Goal: Task Accomplishment & Management: Complete application form

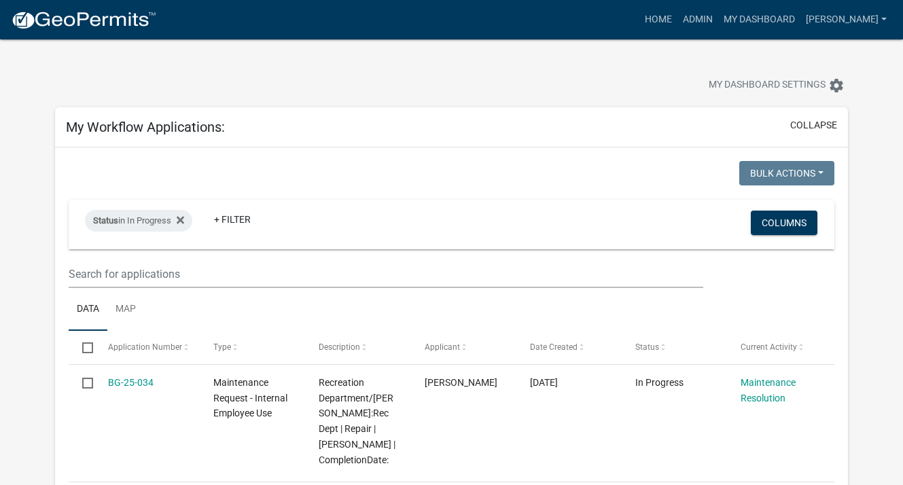
select select "3: 100"
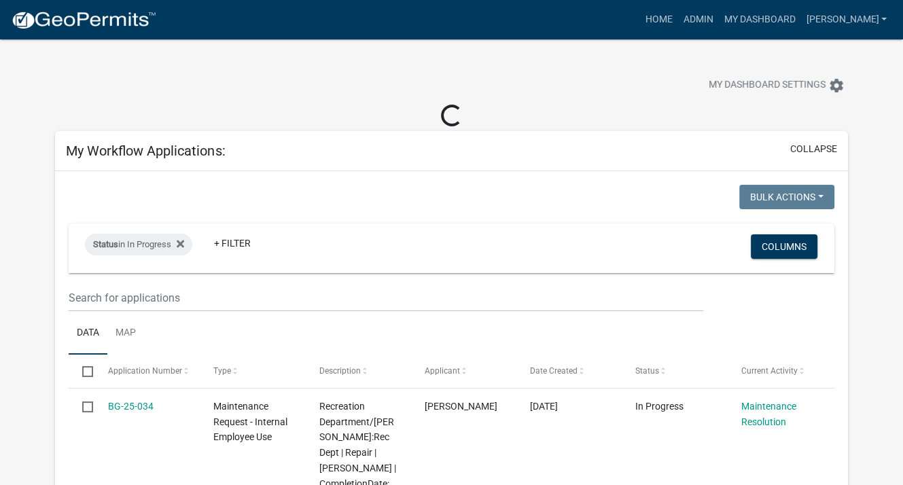
select select "3: 100"
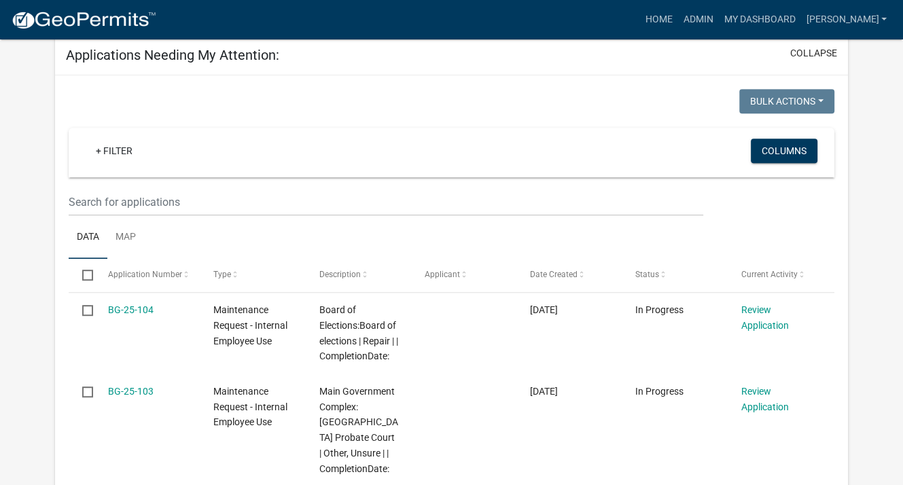
scroll to position [612, 0]
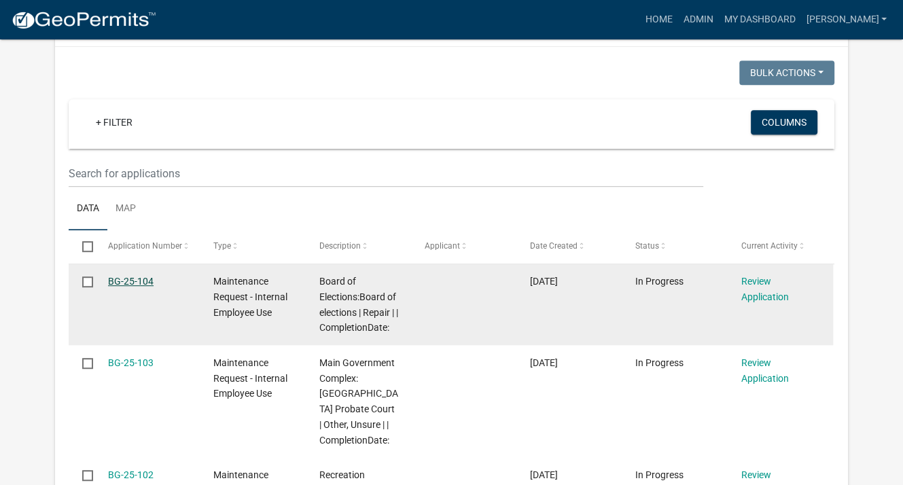
click at [136, 279] on link "BG-25-104" at bounding box center [131, 281] width 46 height 11
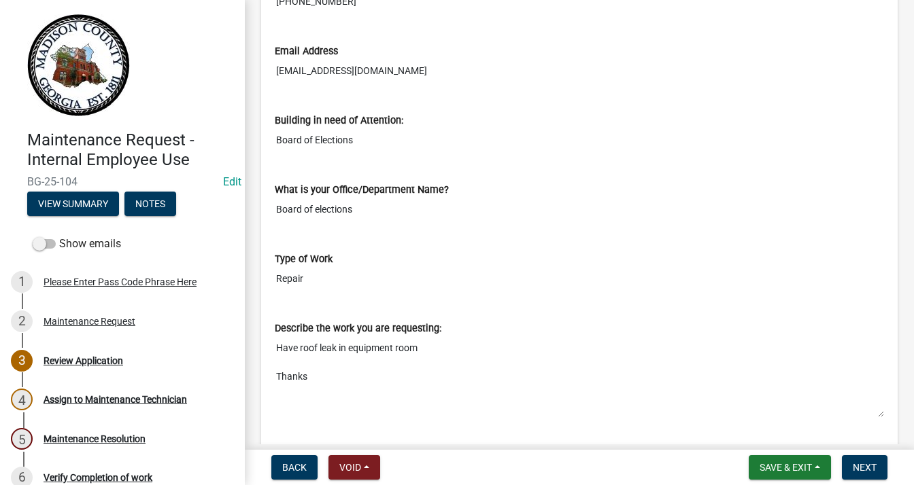
scroll to position [476, 0]
click at [869, 466] on span "Next" at bounding box center [864, 467] width 24 height 11
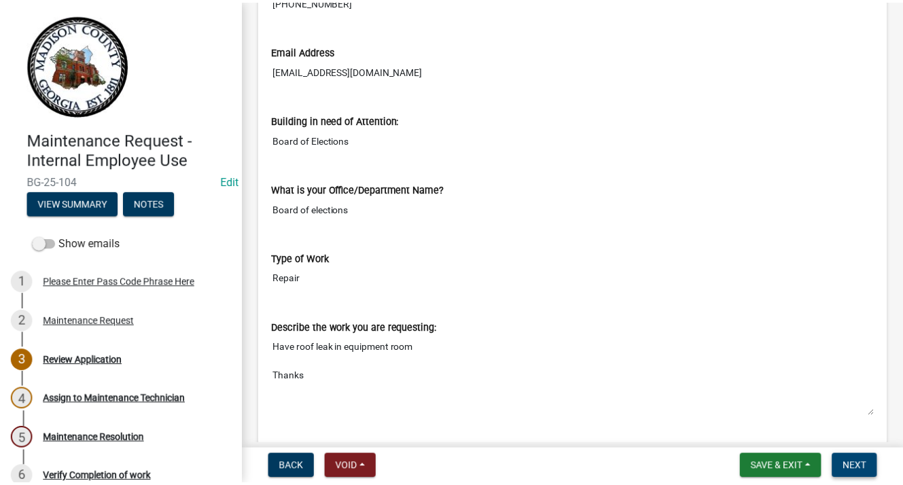
scroll to position [0, 0]
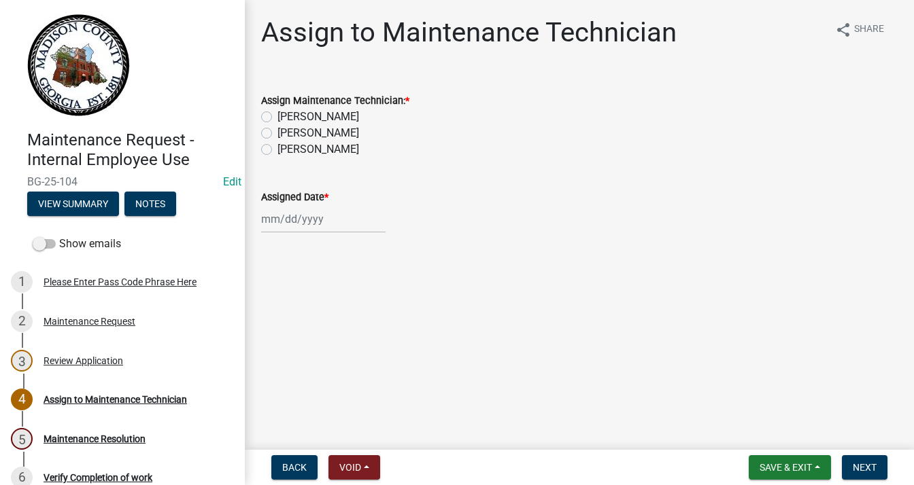
click at [277, 115] on label "[PERSON_NAME]" at bounding box center [318, 117] width 82 height 16
click at [277, 115] on input "[PERSON_NAME]" at bounding box center [281, 113] width 9 height 9
radio input "true"
click at [286, 212] on div at bounding box center [323, 219] width 124 height 28
select select "9"
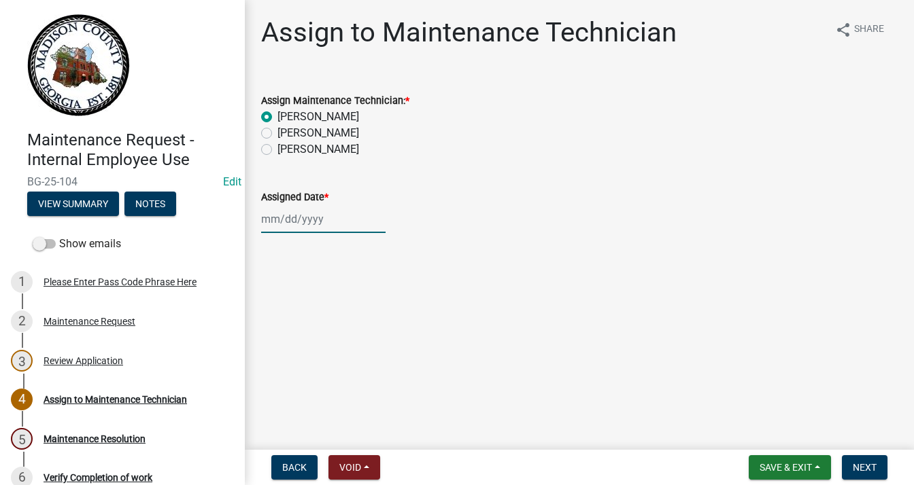
select select "2025"
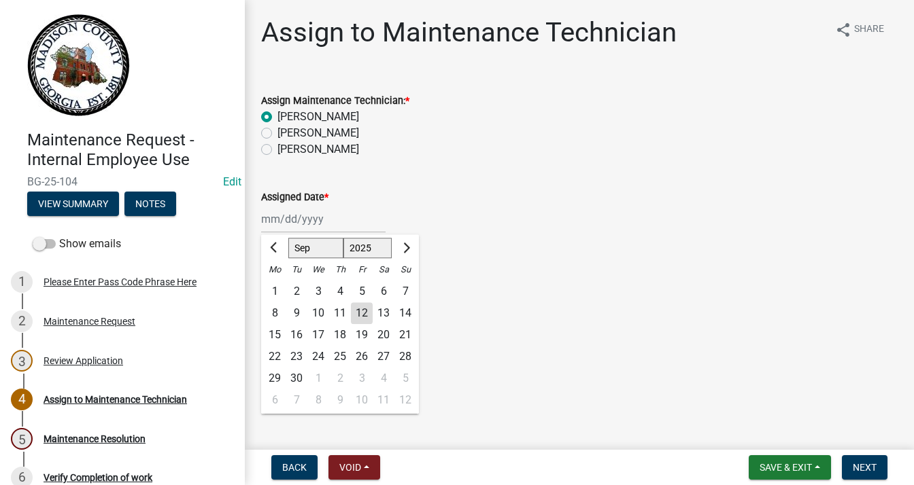
click at [364, 313] on div "12" at bounding box center [362, 313] width 22 height 22
type input "[DATE]"
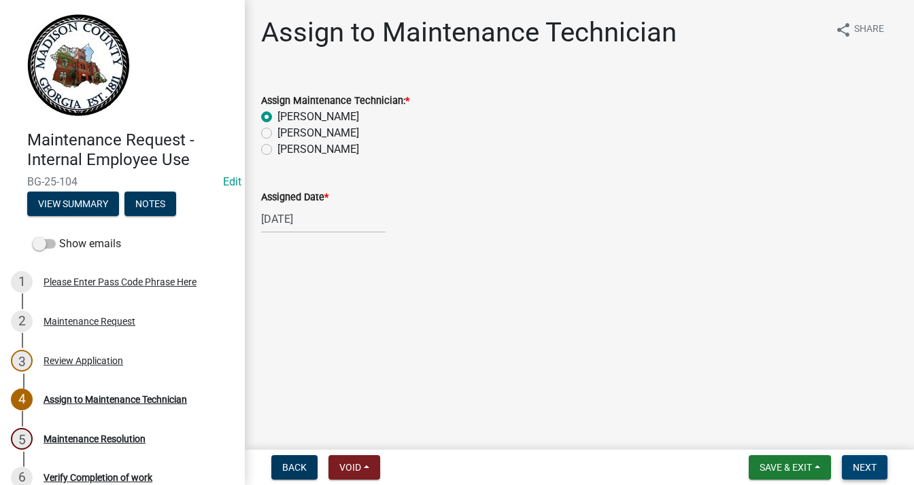
click at [860, 457] on button "Next" at bounding box center [864, 467] width 46 height 24
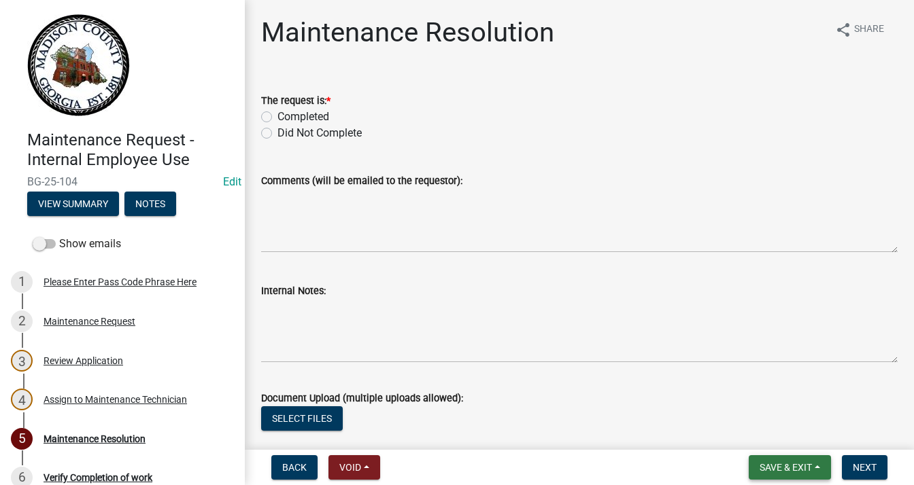
click at [791, 464] on span "Save & Exit" at bounding box center [785, 467] width 52 height 11
click at [776, 429] on button "Save & Exit" at bounding box center [776, 432] width 109 height 33
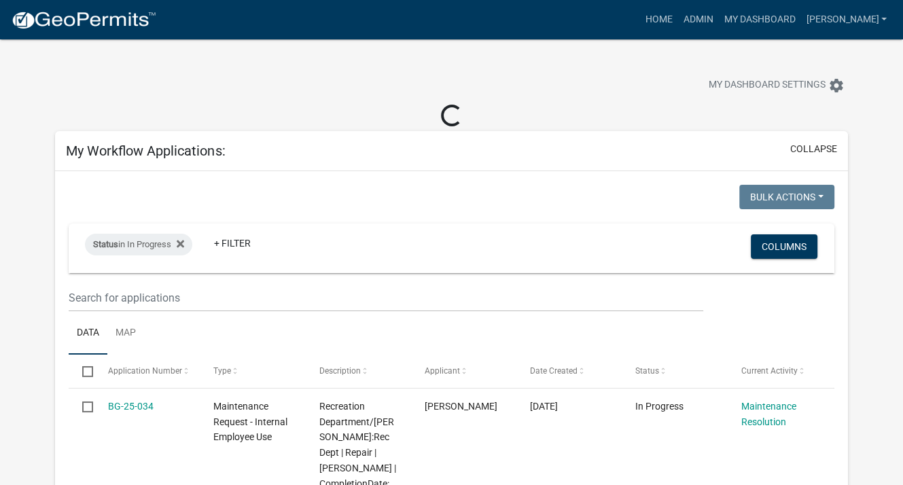
select select "3: 100"
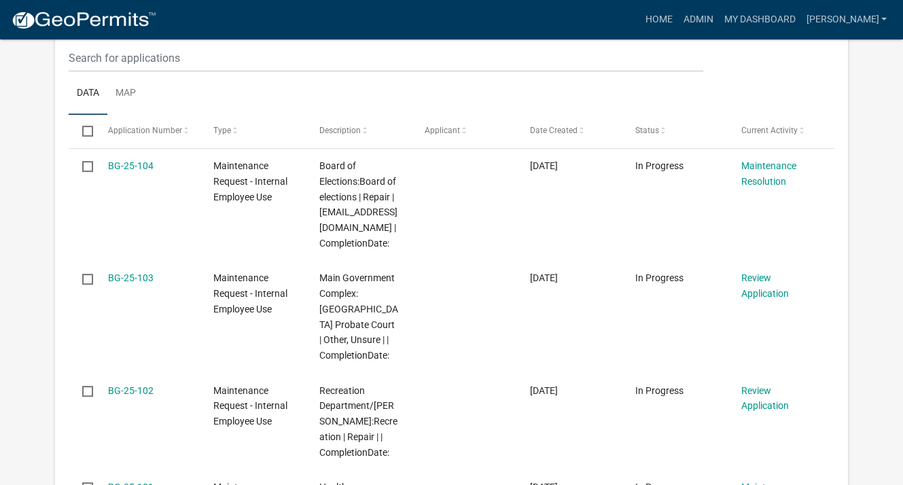
scroll to position [748, 0]
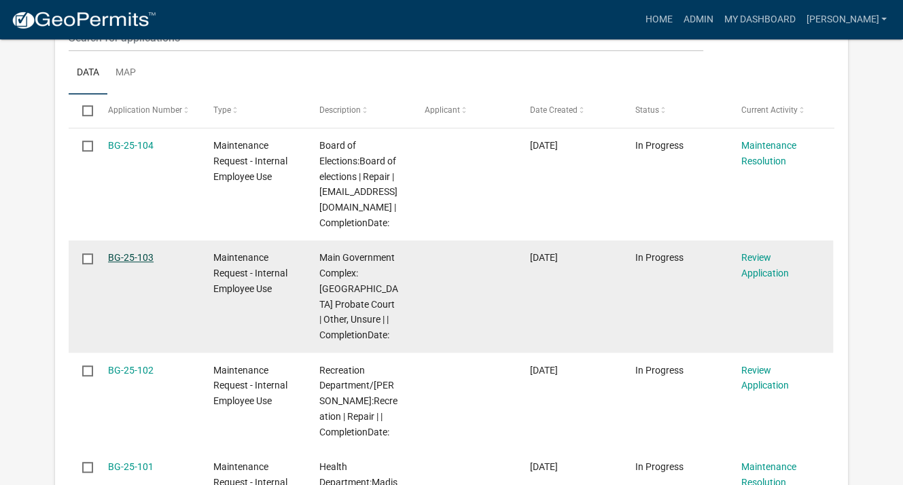
click at [128, 258] on link "BG-25-103" at bounding box center [131, 257] width 46 height 11
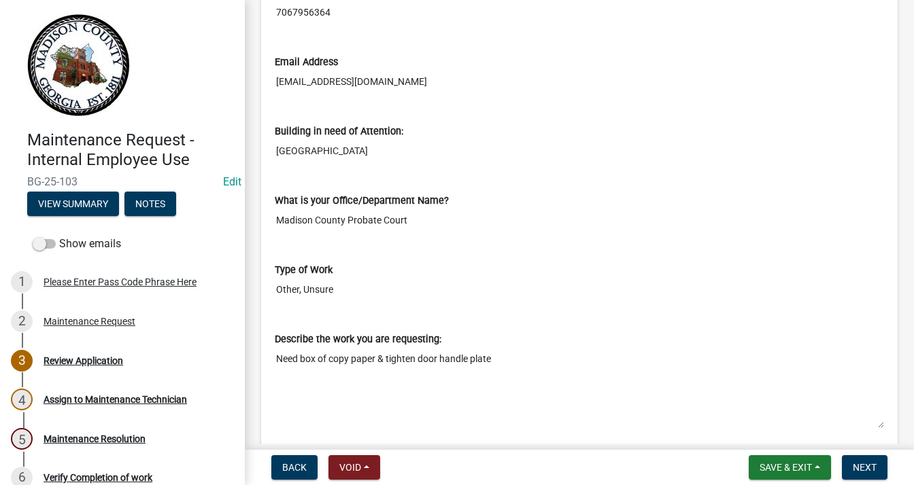
scroll to position [476, 0]
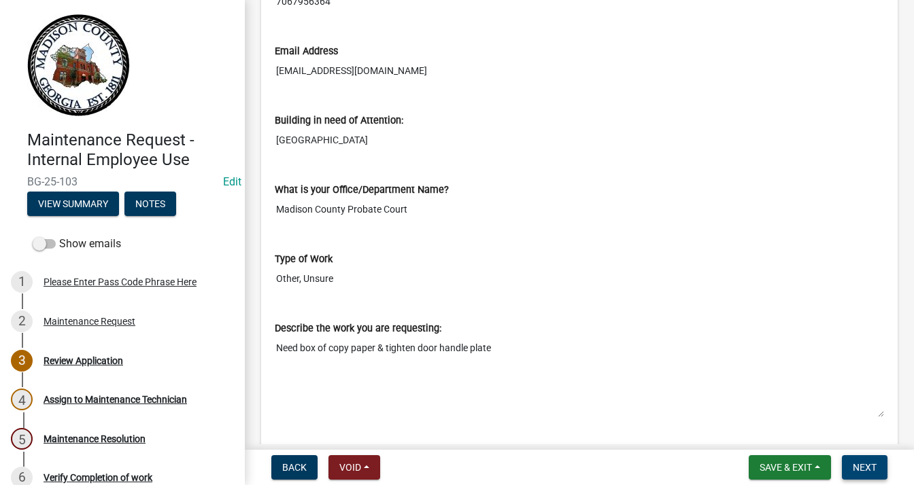
click at [875, 460] on button "Next" at bounding box center [864, 467] width 46 height 24
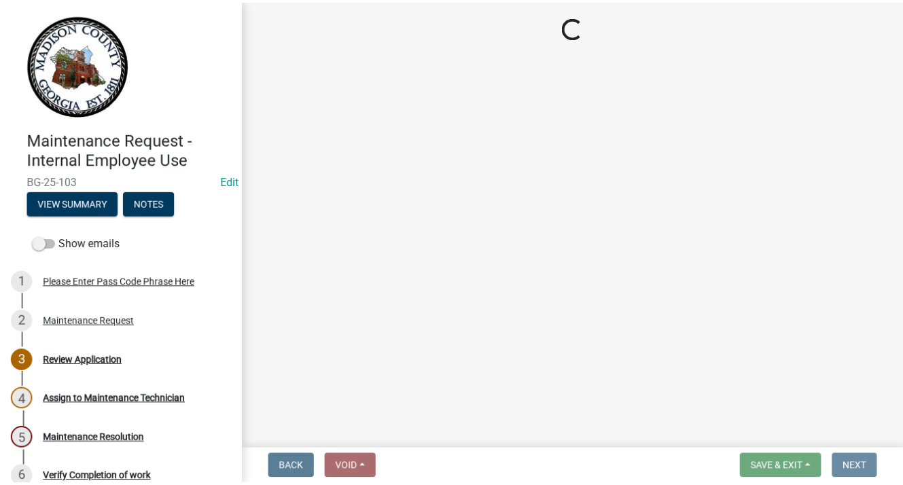
scroll to position [0, 0]
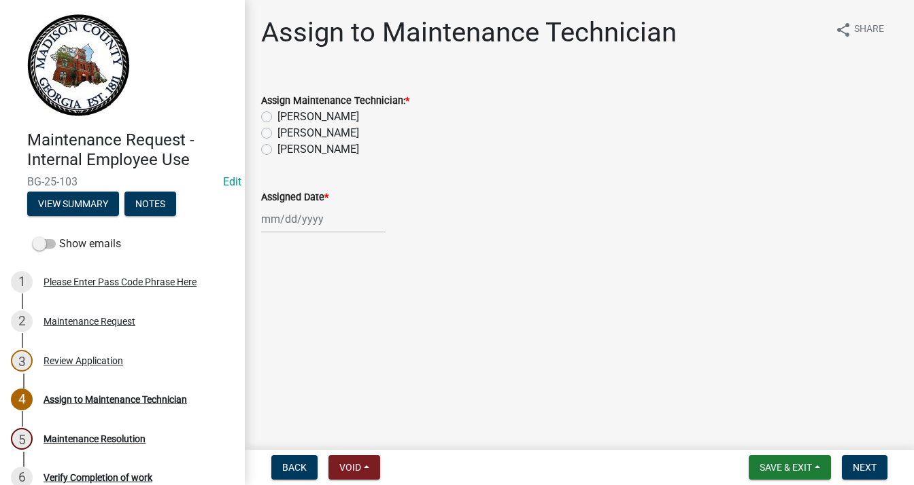
click at [277, 131] on label "[PERSON_NAME]" at bounding box center [318, 133] width 82 height 16
click at [277, 131] on input "[PERSON_NAME]" at bounding box center [281, 129] width 9 height 9
radio input "true"
click at [282, 211] on div at bounding box center [323, 219] width 124 height 28
select select "9"
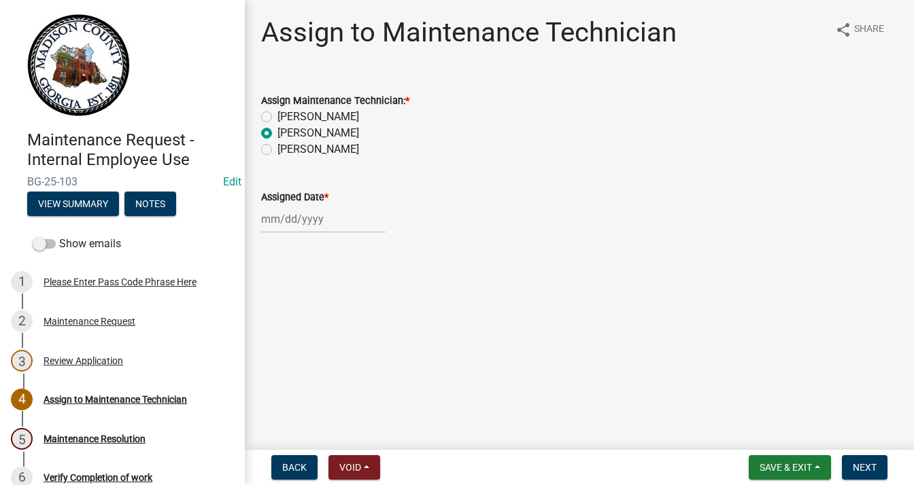
select select "2025"
click at [360, 314] on div "12" at bounding box center [362, 313] width 22 height 22
type input "[DATE]"
click at [865, 466] on span "Next" at bounding box center [864, 467] width 24 height 11
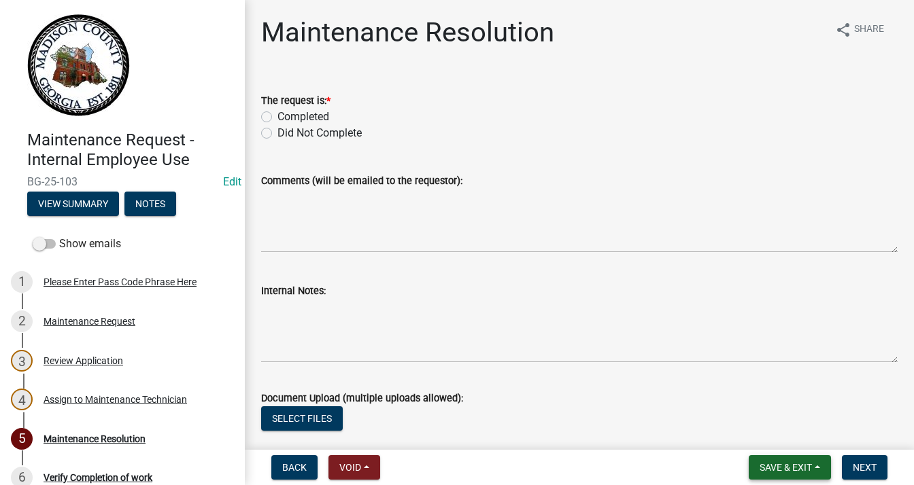
click at [767, 465] on span "Save & Exit" at bounding box center [785, 467] width 52 height 11
click at [760, 431] on button "Save & Exit" at bounding box center [776, 432] width 109 height 33
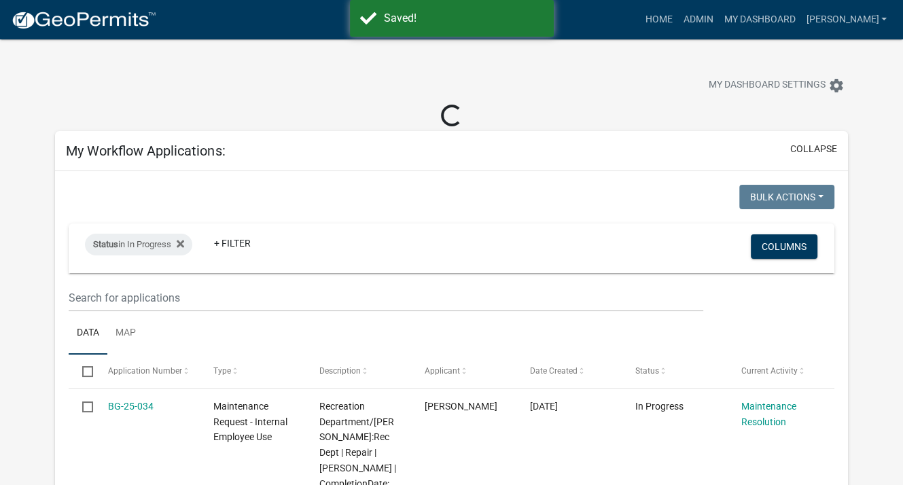
select select "3: 100"
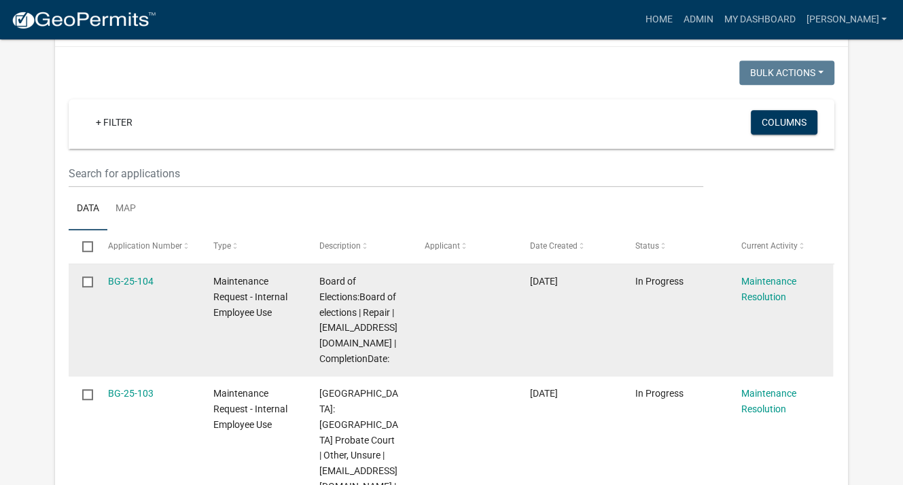
scroll to position [816, 0]
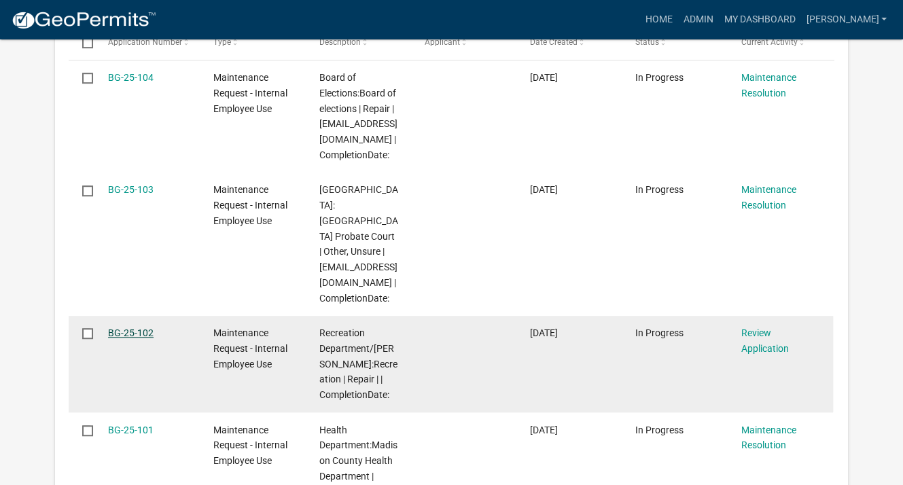
click at [141, 334] on link "BG-25-102" at bounding box center [131, 333] width 46 height 11
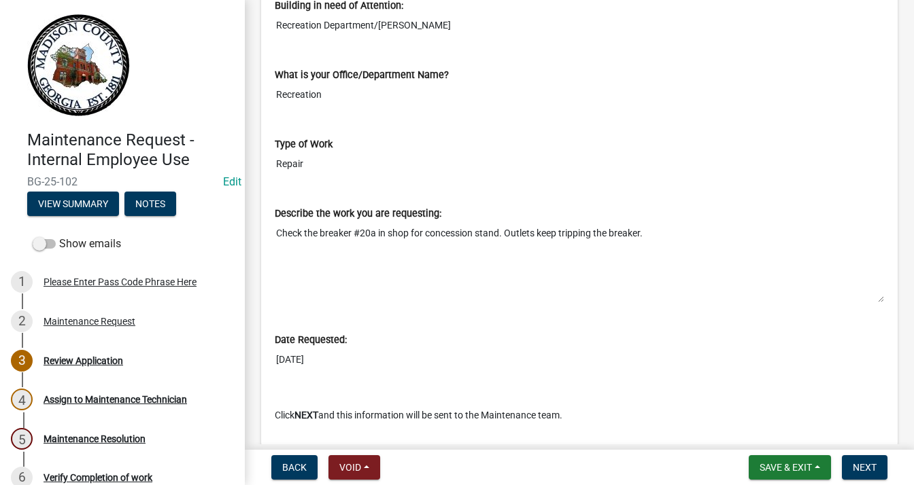
scroll to position [644, 0]
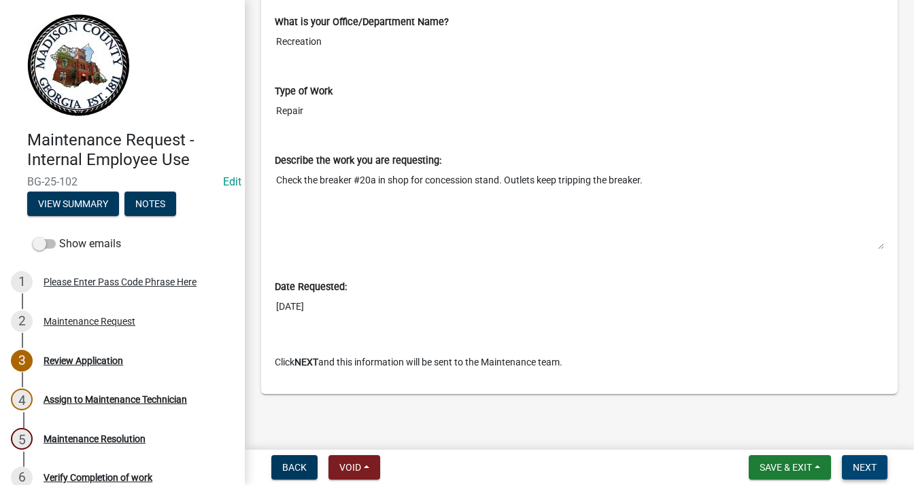
click at [856, 457] on button "Next" at bounding box center [864, 467] width 46 height 24
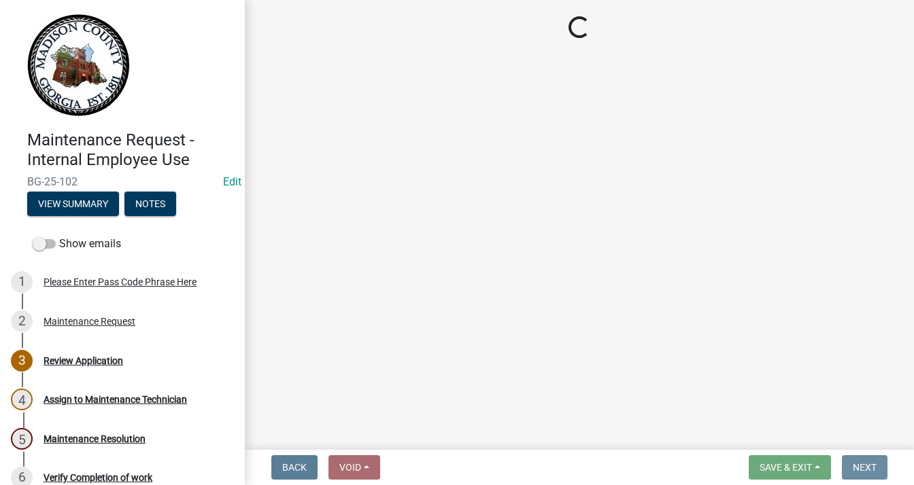
scroll to position [0, 0]
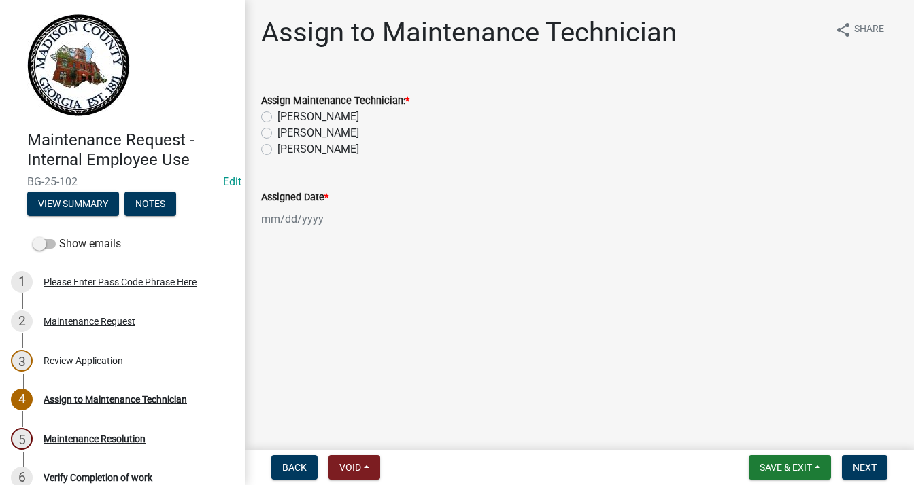
click at [277, 152] on label "[PERSON_NAME]" at bounding box center [318, 149] width 82 height 16
click at [277, 150] on input "[PERSON_NAME]" at bounding box center [281, 145] width 9 height 9
radio input "true"
click at [271, 224] on div at bounding box center [323, 219] width 124 height 28
select select "9"
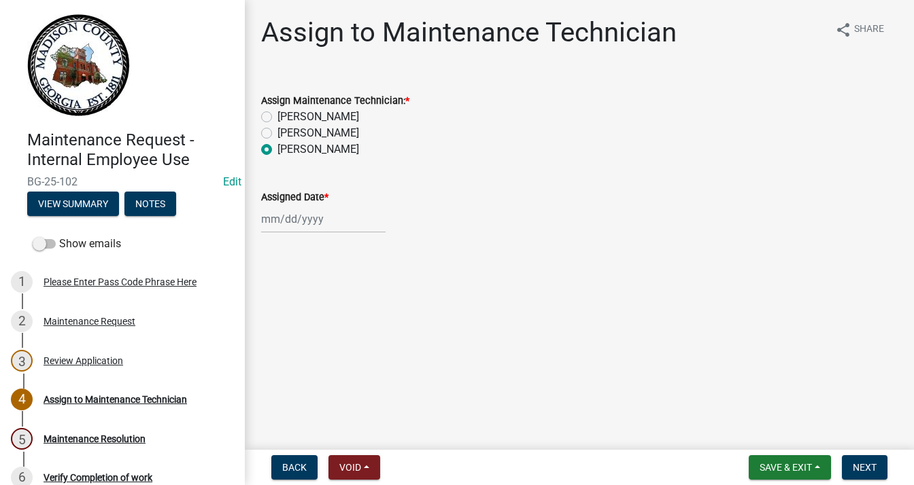
select select "2025"
click at [364, 312] on div "12" at bounding box center [362, 313] width 22 height 22
type input "[DATE]"
click at [869, 462] on span "Next" at bounding box center [864, 467] width 24 height 11
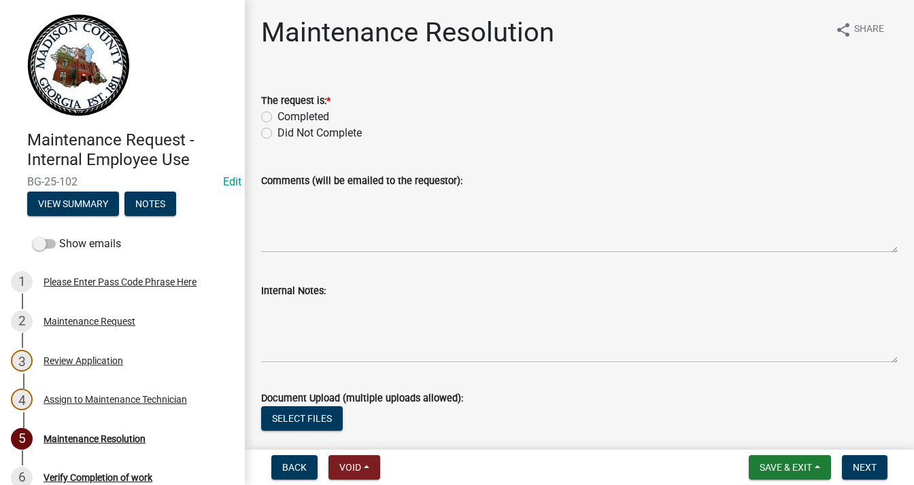
click at [277, 115] on label "Completed" at bounding box center [303, 117] width 52 height 16
click at [277, 115] on input "Completed" at bounding box center [281, 113] width 9 height 9
radio input "true"
click at [291, 207] on textarea "Comments (will be emailed to the requestor):" at bounding box center [579, 221] width 636 height 64
type textarea "R"
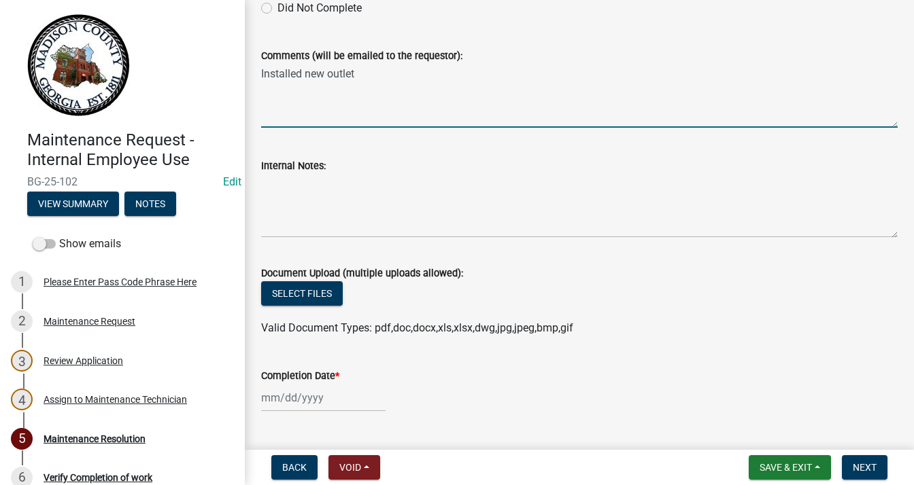
scroll to position [204, 0]
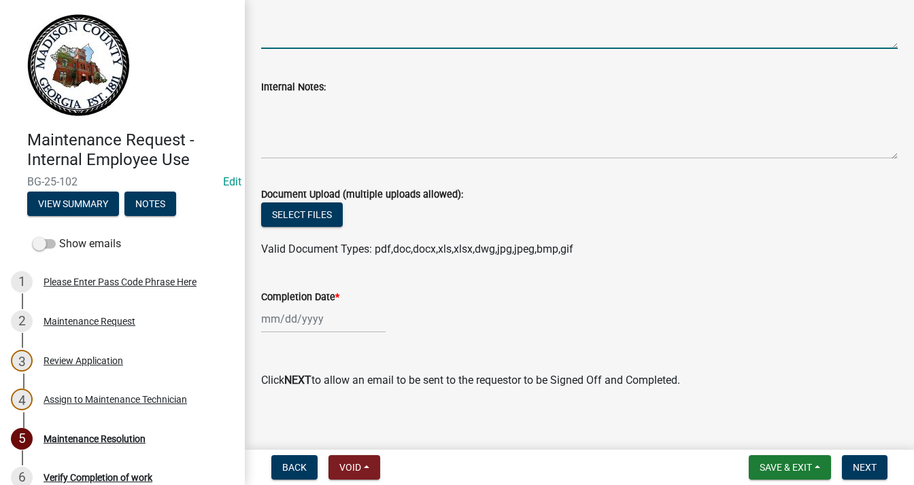
type textarea "Installed new outlet"
click at [302, 321] on div at bounding box center [323, 319] width 124 height 28
select select "9"
select select "2025"
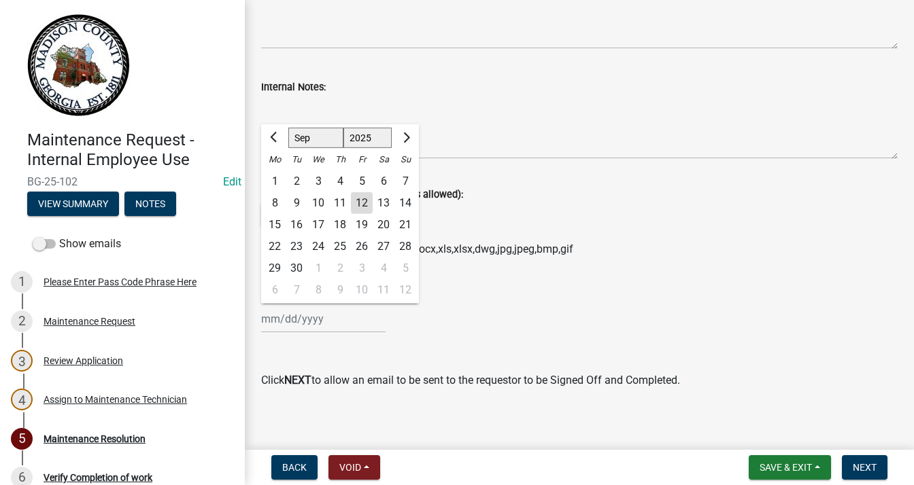
click at [362, 199] on div "12" at bounding box center [362, 203] width 22 height 22
type input "[DATE]"
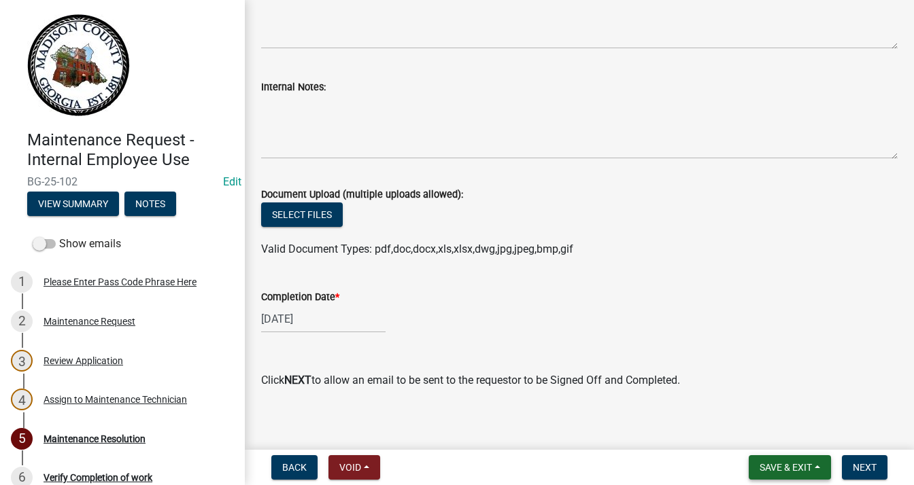
click at [807, 468] on span "Save & Exit" at bounding box center [785, 467] width 52 height 11
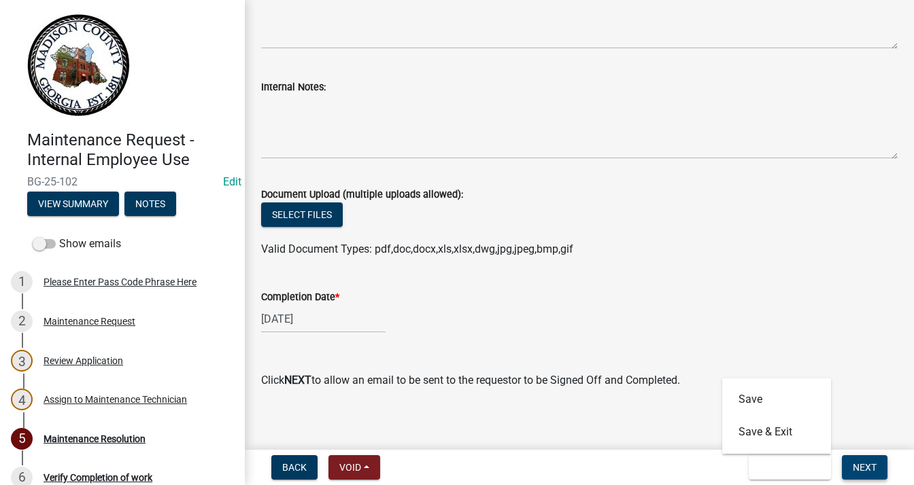
click at [871, 465] on span "Next" at bounding box center [864, 467] width 24 height 11
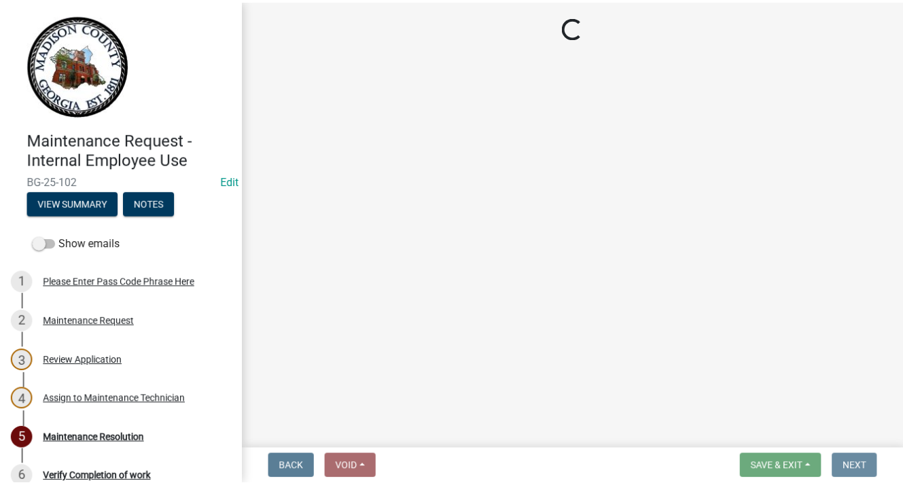
scroll to position [0, 0]
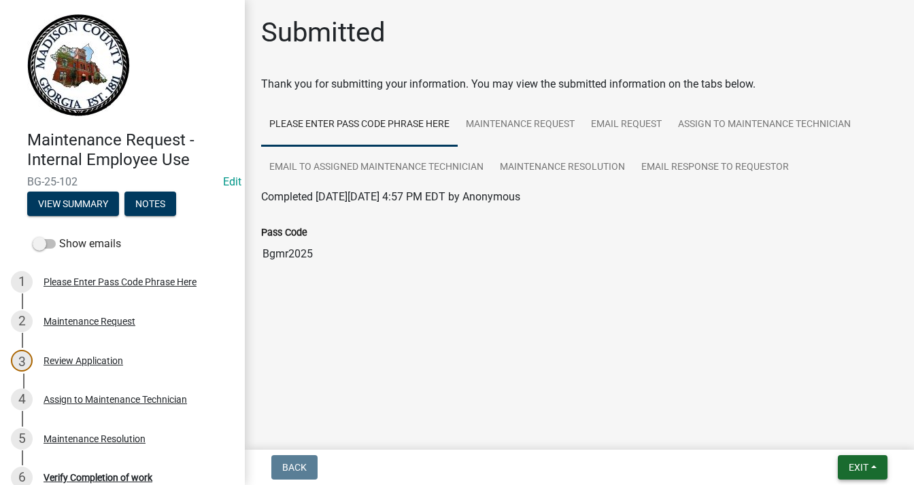
click at [871, 465] on button "Exit" at bounding box center [862, 467] width 50 height 24
click at [816, 438] on button "Save & Exit" at bounding box center [833, 432] width 109 height 33
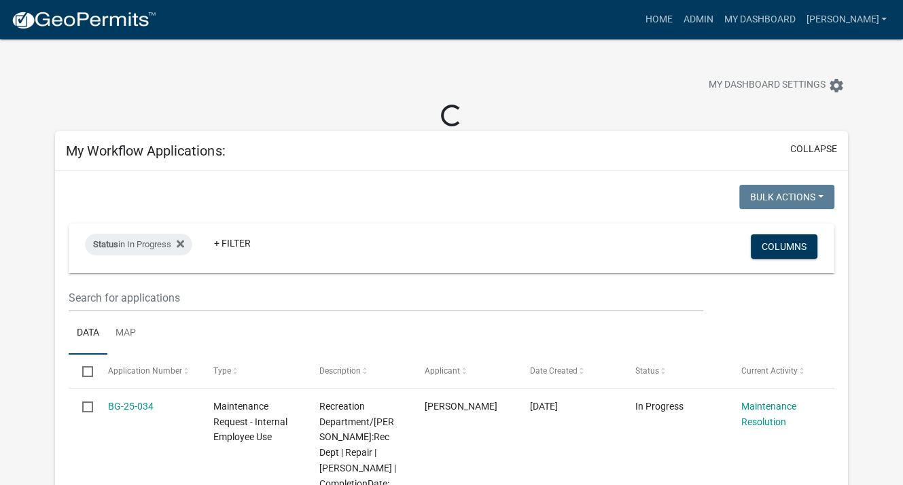
select select "3: 100"
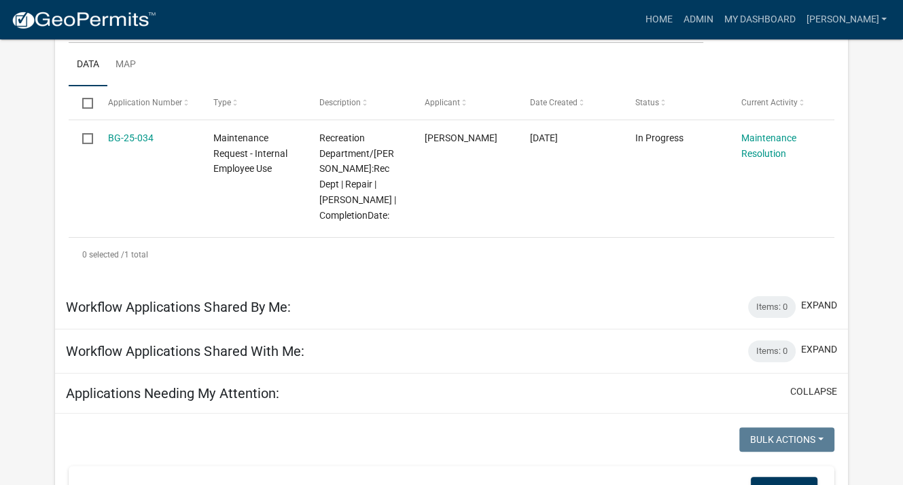
scroll to position [136, 0]
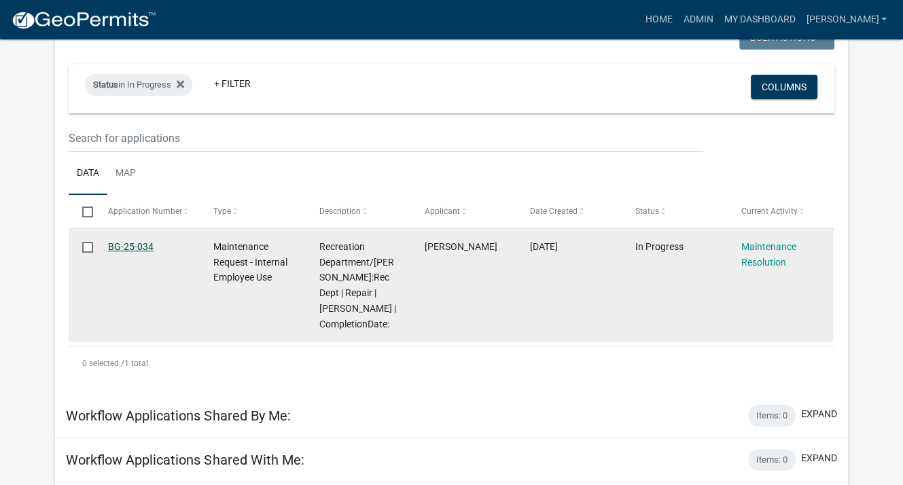
click at [139, 247] on link "BG-25-034" at bounding box center [131, 246] width 46 height 11
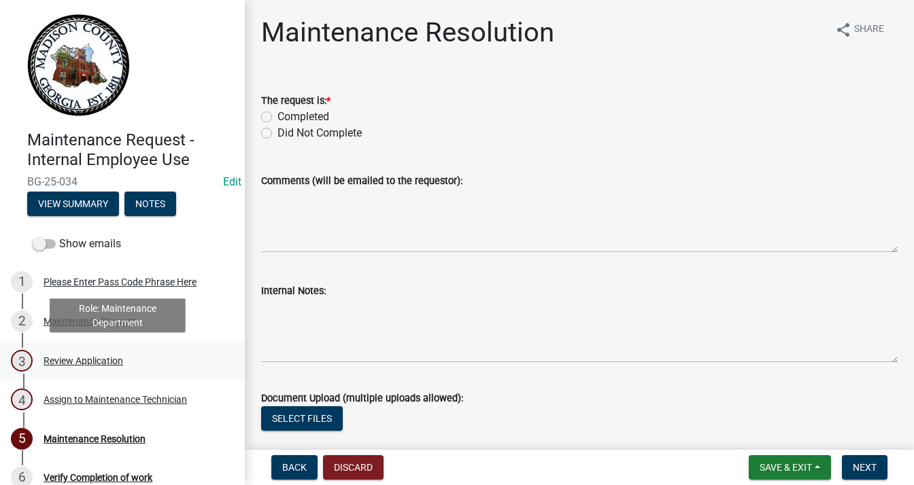
click at [103, 353] on div "3 Review Application" at bounding box center [117, 361] width 212 height 22
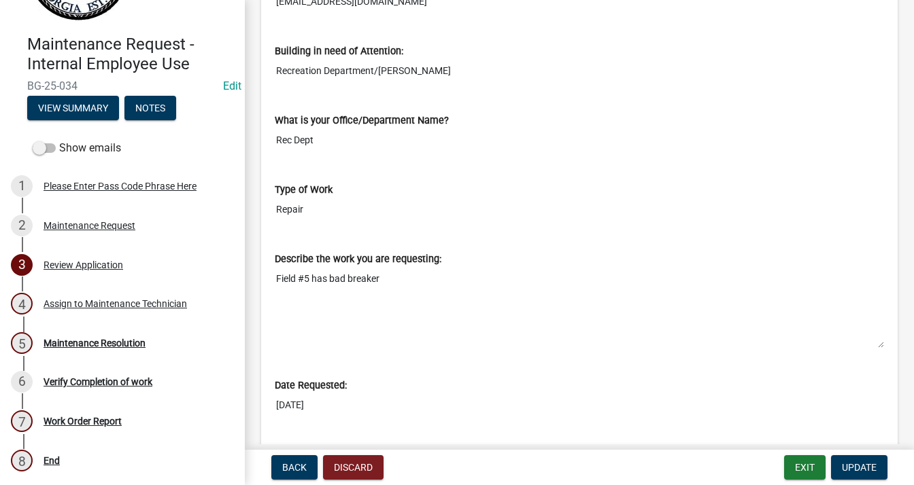
scroll to position [612, 0]
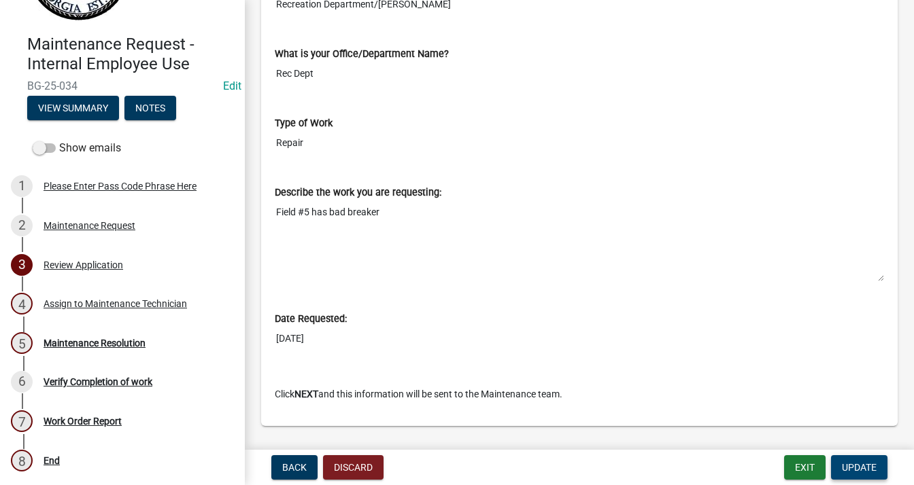
click at [848, 459] on button "Update" at bounding box center [859, 467] width 56 height 24
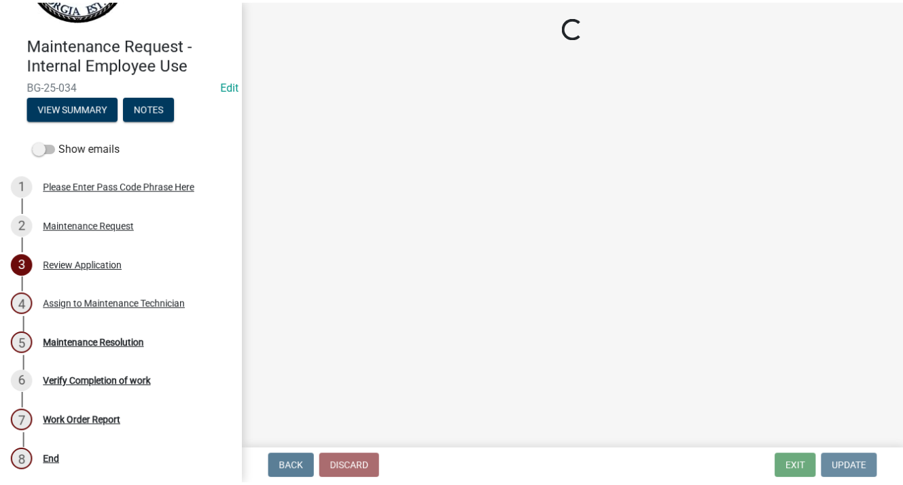
scroll to position [0, 0]
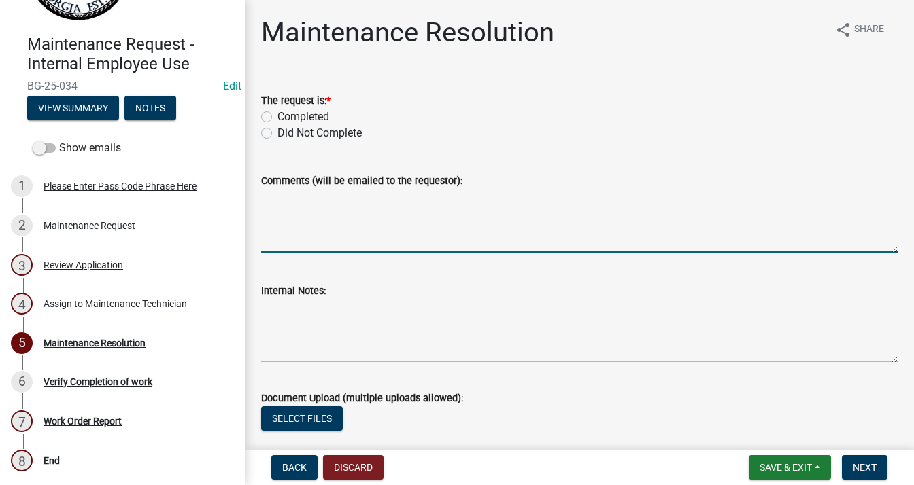
click at [277, 190] on textarea "Comments (will be emailed to the requestor):" at bounding box center [579, 221] width 636 height 64
type textarea "Ordered Breaker"
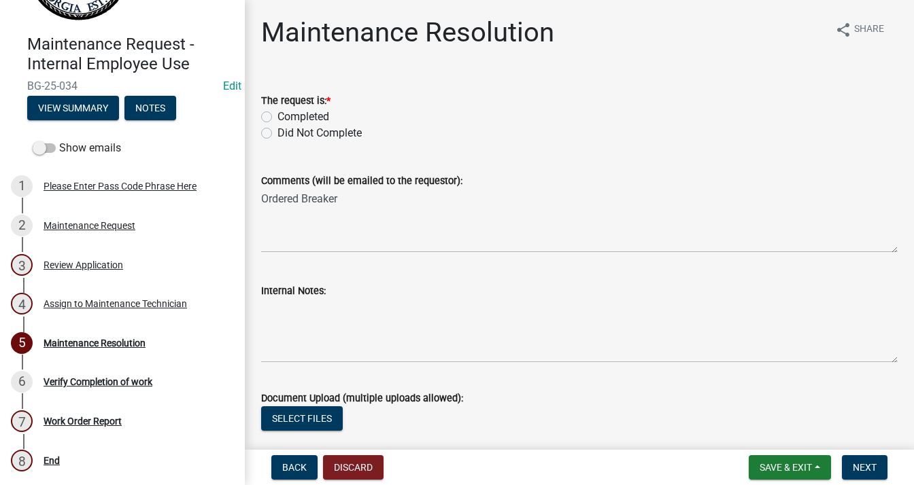
click at [277, 117] on label "Completed" at bounding box center [303, 117] width 52 height 16
click at [277, 117] on input "Completed" at bounding box center [281, 113] width 9 height 9
radio input "true"
click at [277, 118] on label "Completed" at bounding box center [303, 117] width 52 height 16
click at [277, 118] on input "Completed" at bounding box center [281, 113] width 9 height 9
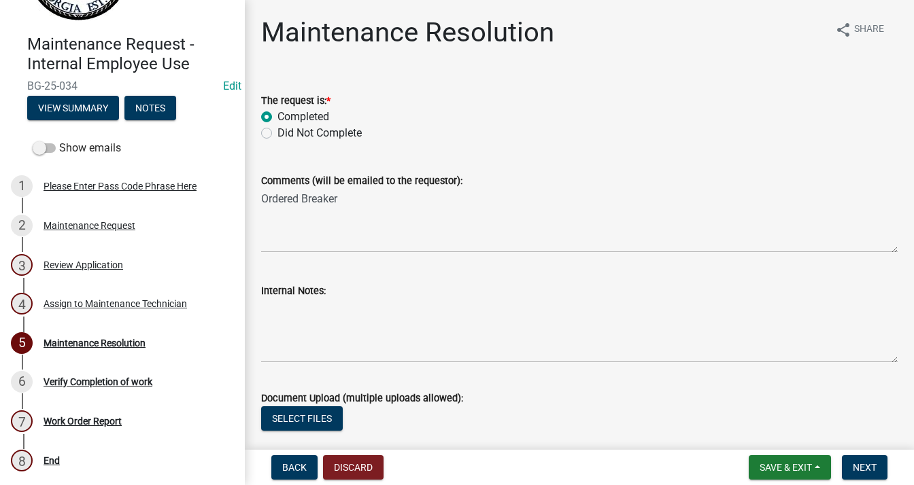
click at [277, 134] on label "Did Not Complete" at bounding box center [319, 133] width 84 height 16
click at [277, 134] on input "Did Not Complete" at bounding box center [281, 129] width 9 height 9
radio input "true"
click at [361, 463] on button "Discard" at bounding box center [353, 467] width 60 height 24
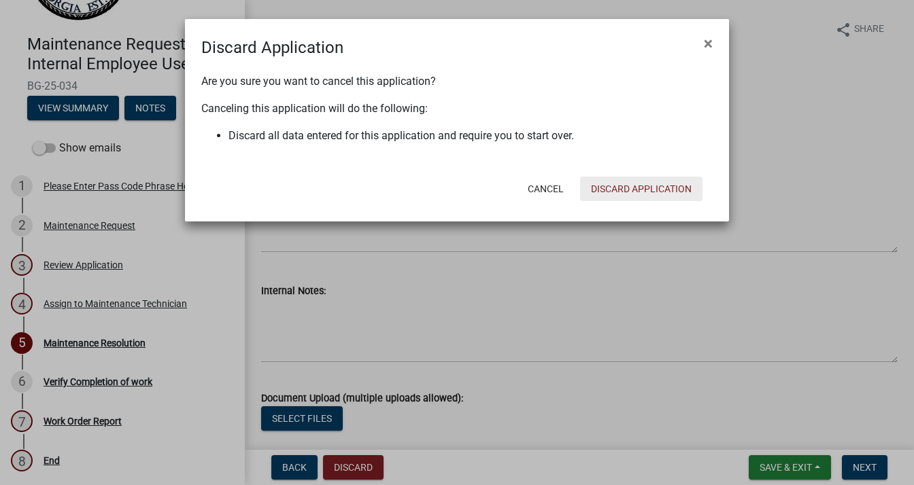
click at [623, 190] on button "Discard Application" at bounding box center [641, 189] width 122 height 24
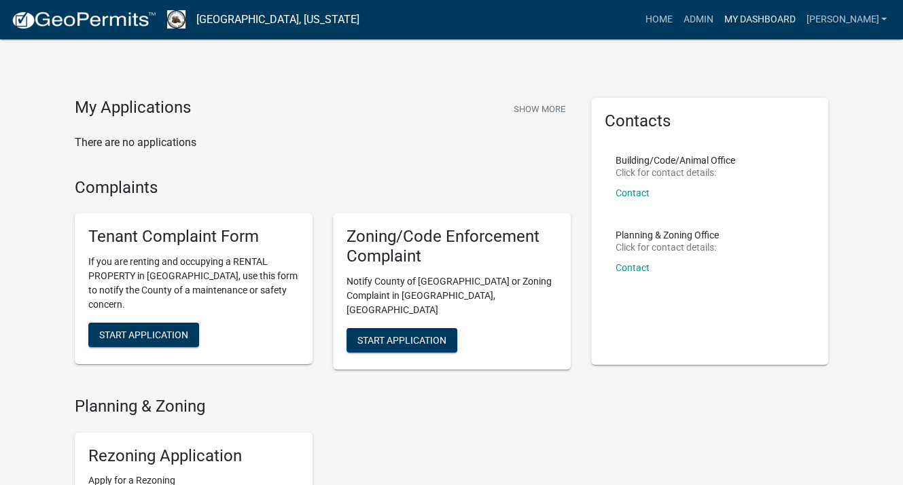
click at [773, 14] on link "My Dashboard" at bounding box center [759, 20] width 82 height 26
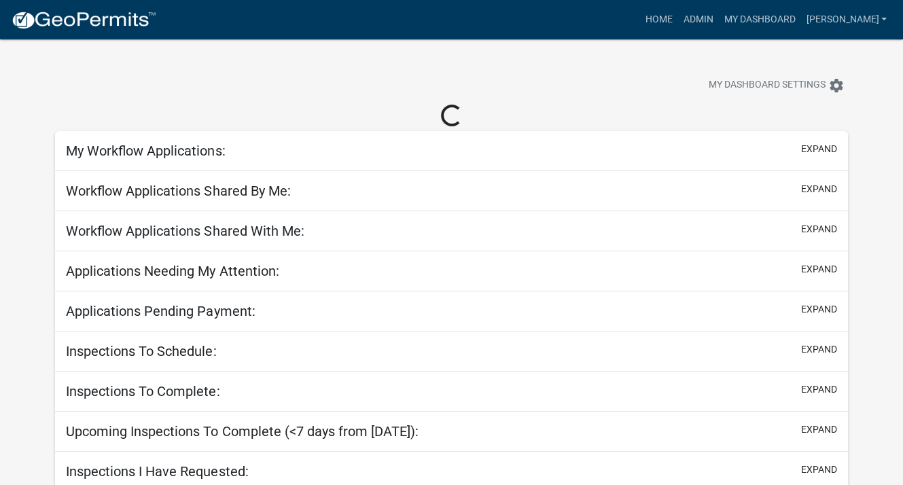
select select "3: 100"
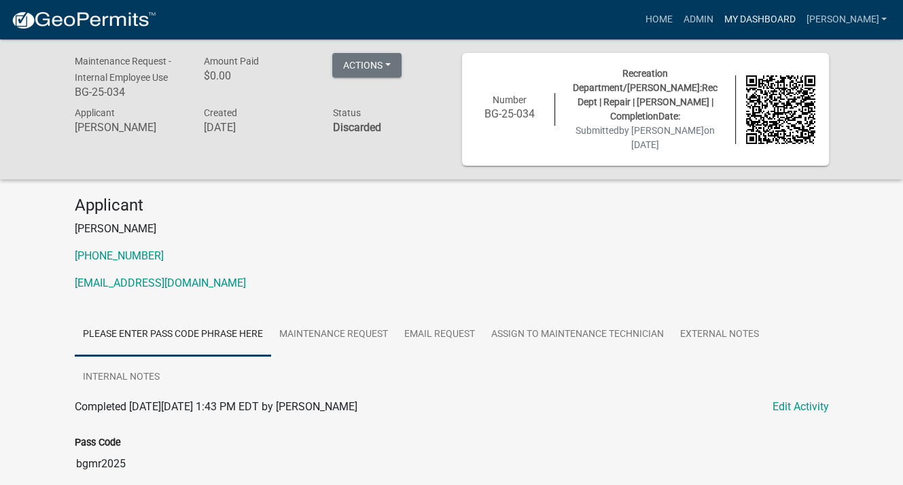
click at [782, 20] on link "My Dashboard" at bounding box center [759, 20] width 82 height 26
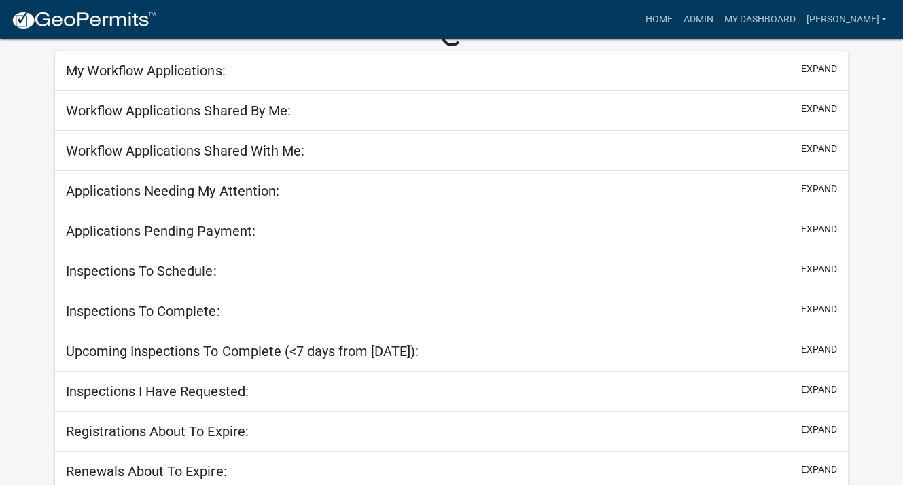
scroll to position [85, 0]
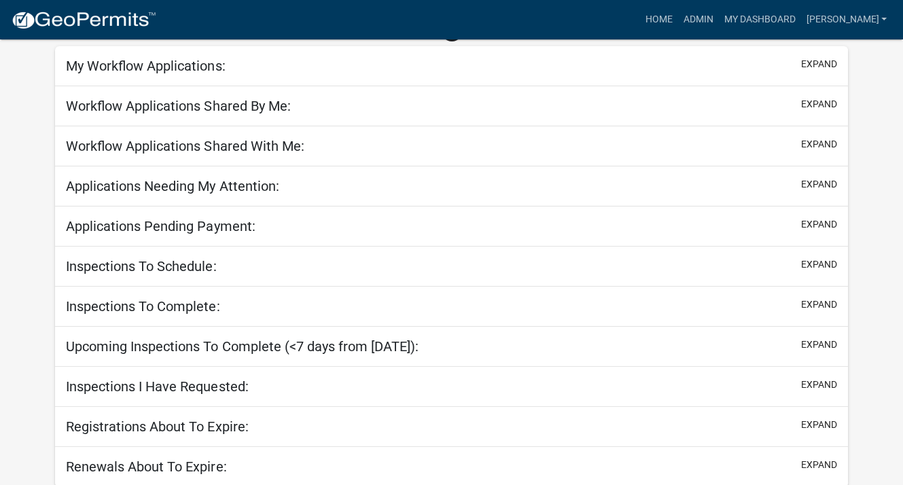
select select "3: 100"
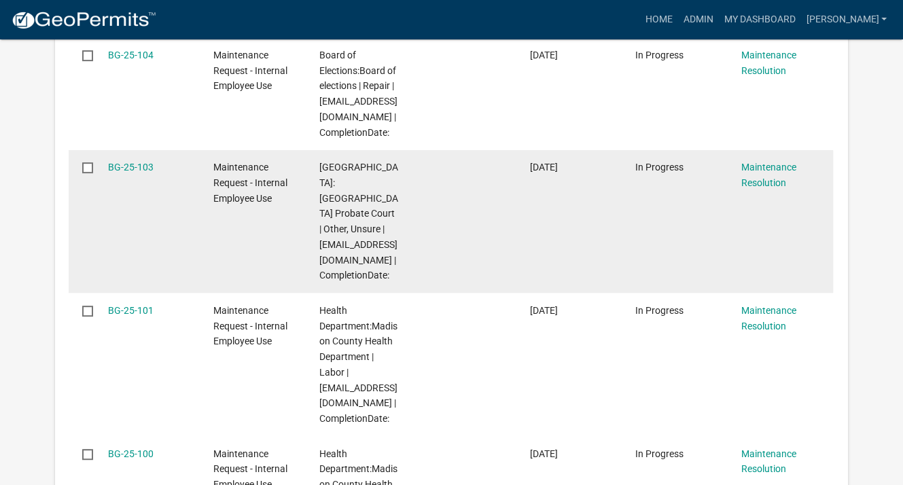
scroll to position [544, 0]
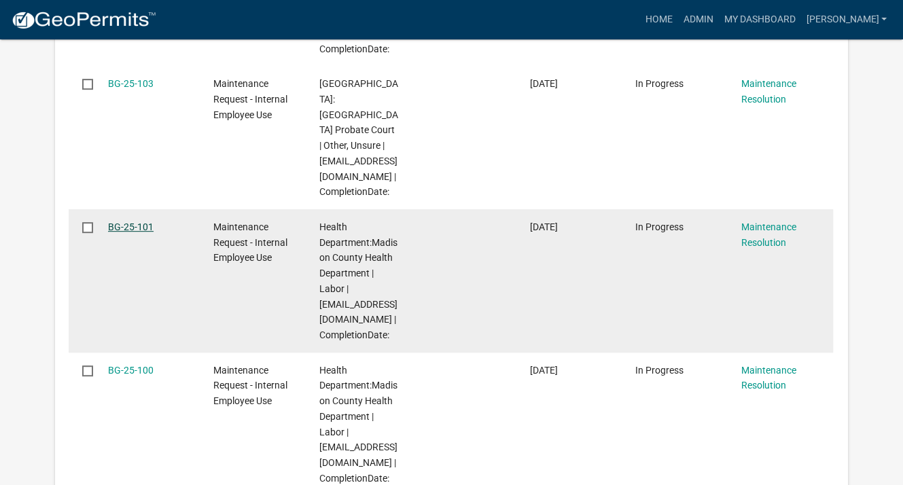
click at [123, 228] on link "BG-25-101" at bounding box center [131, 227] width 46 height 11
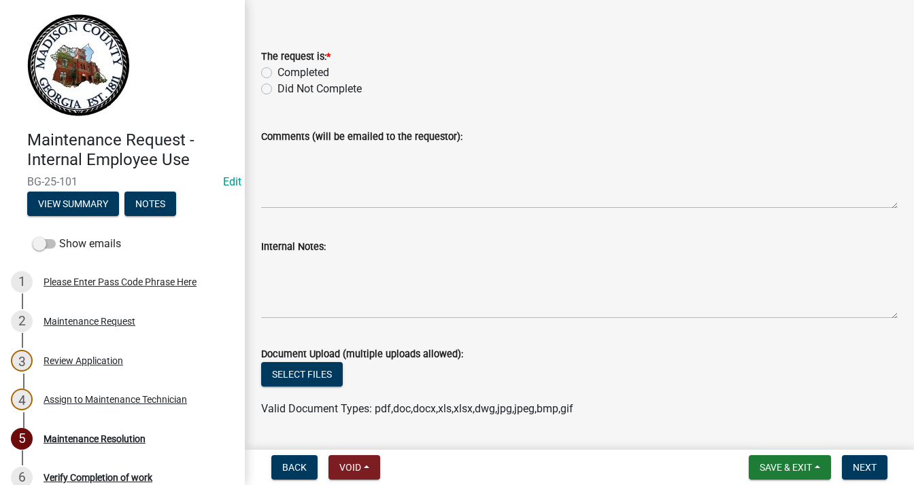
scroll to position [68, 0]
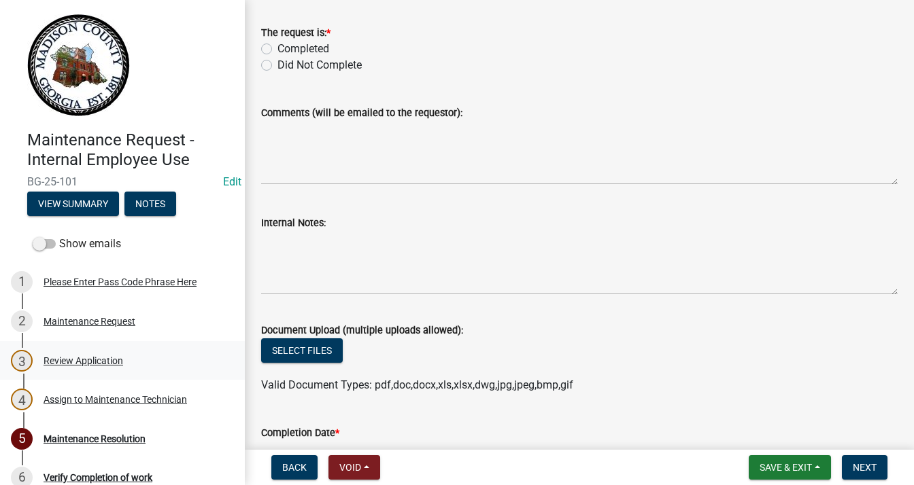
click at [77, 358] on div "Review Application" at bounding box center [84, 361] width 80 height 10
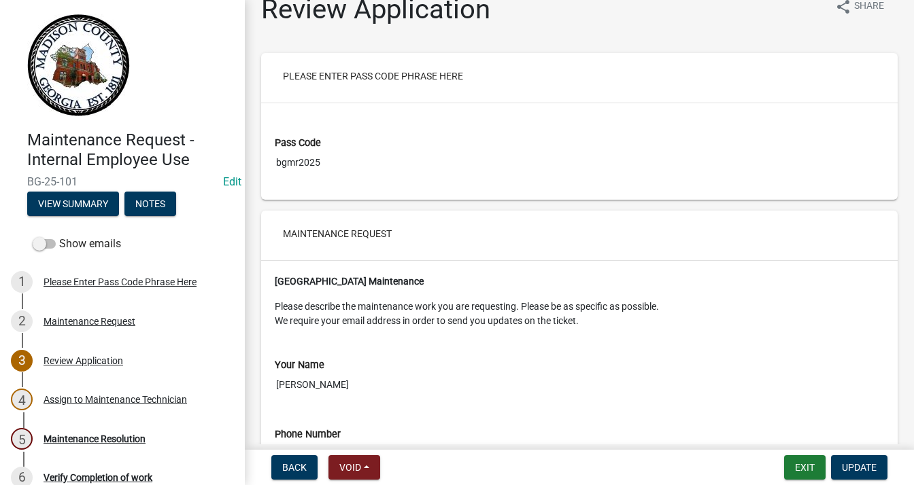
scroll to position [0, 0]
